Goal: Task Accomplishment & Management: Use online tool/utility

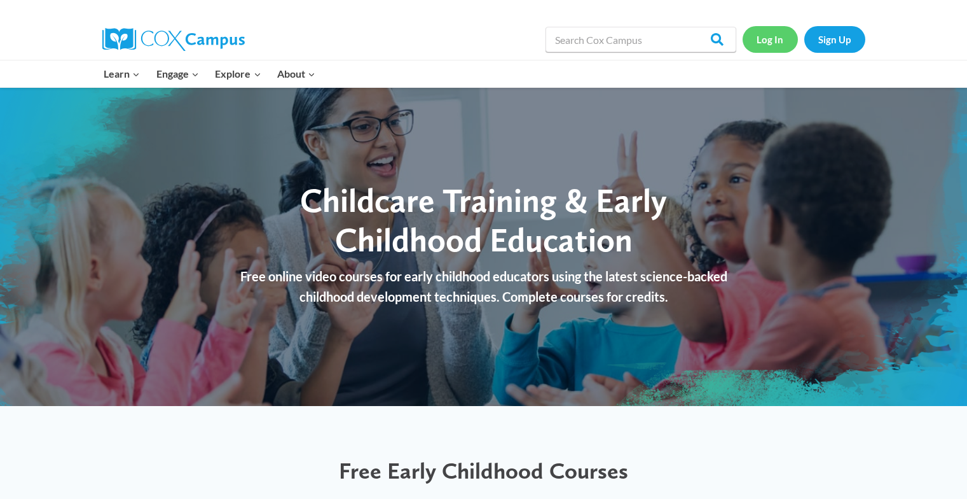
click at [769, 50] on link "Log In" at bounding box center [770, 39] width 55 height 26
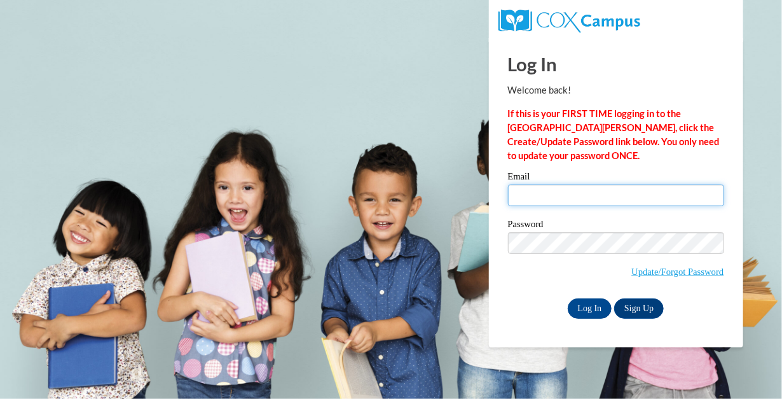
click at [560, 205] on input "Email" at bounding box center [616, 195] width 216 height 22
type input "[PERSON_NAME][EMAIL_ADDRESS][DOMAIN_NAME]"
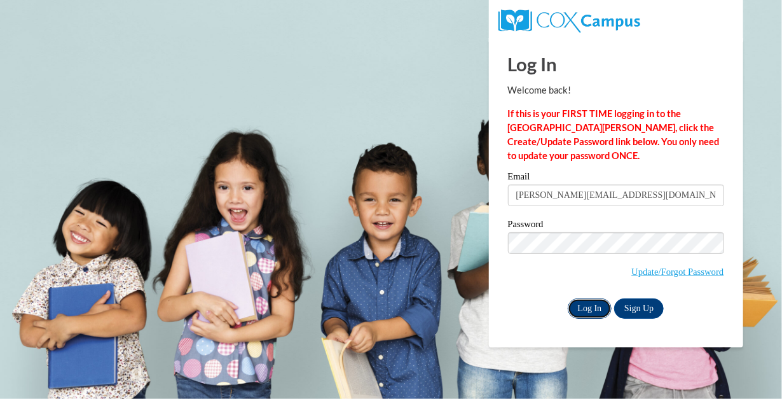
click at [591, 304] on input "Log In" at bounding box center [590, 308] width 45 height 20
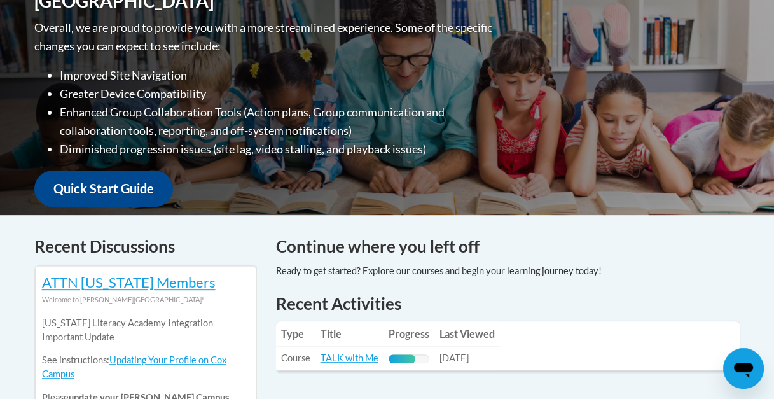
scroll to position [346, 0]
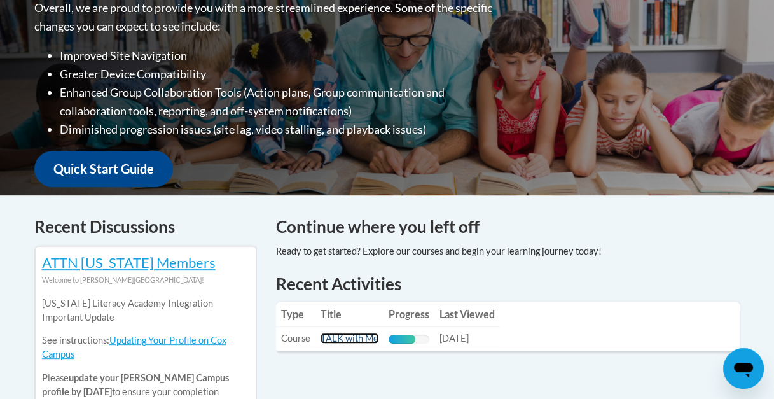
click at [356, 339] on link "TALK with Me" at bounding box center [349, 338] width 58 height 11
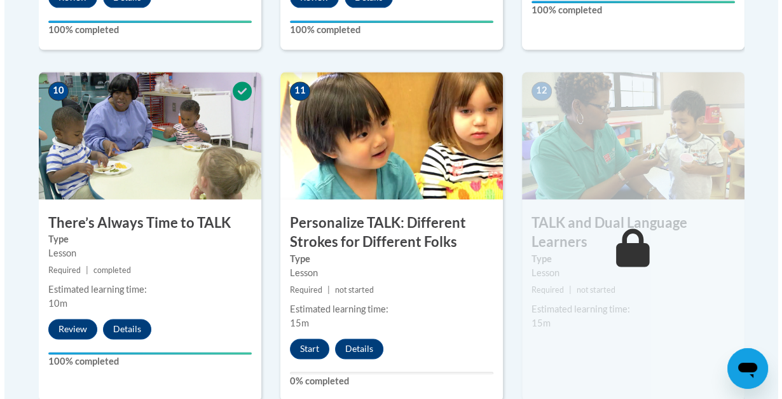
scroll to position [1409, 0]
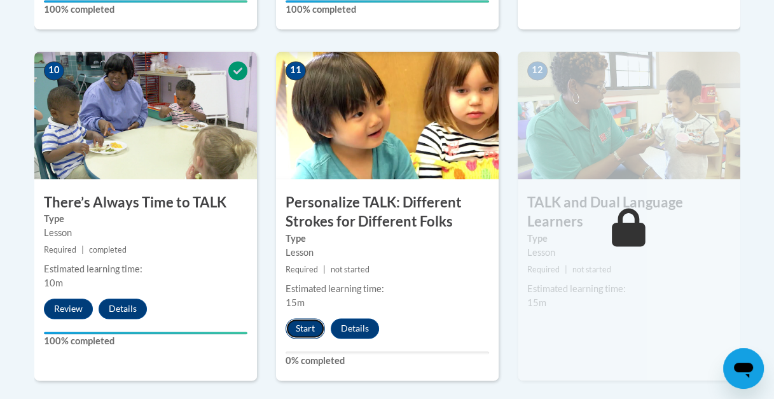
click at [308, 332] on button "Start" at bounding box center [305, 328] width 39 height 20
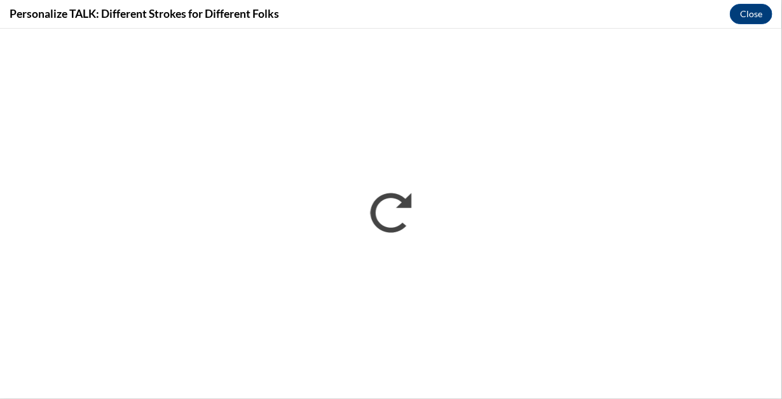
scroll to position [0, 0]
